Goal: Task Accomplishment & Management: Complete application form

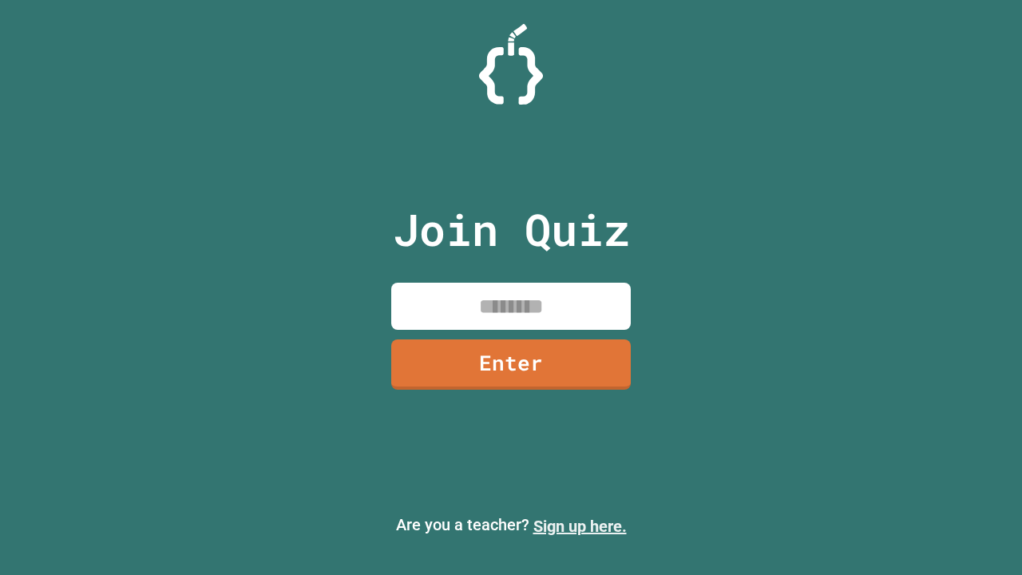
click at [580, 526] on link "Sign up here." at bounding box center [579, 526] width 93 height 19
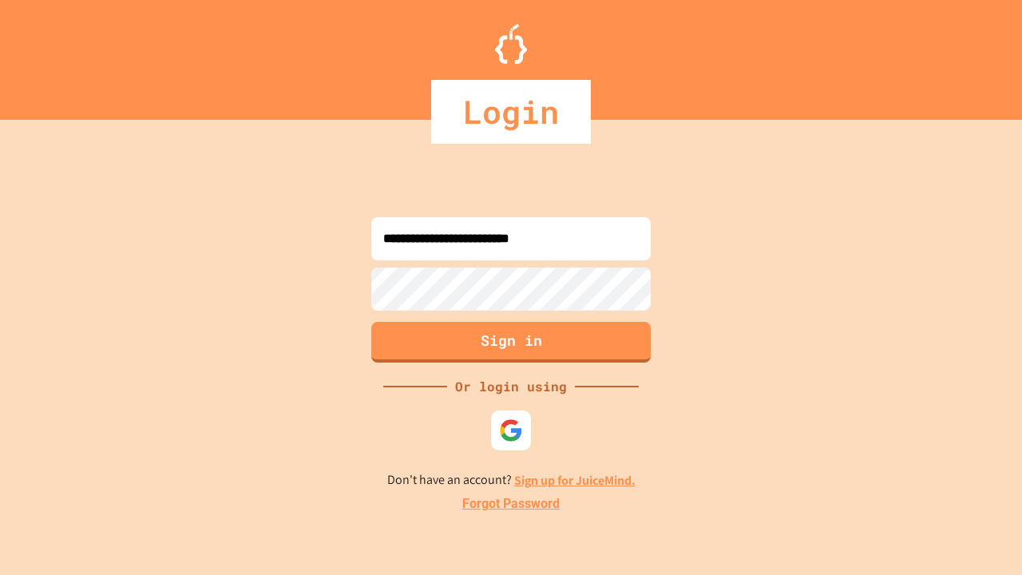
type input "**********"
